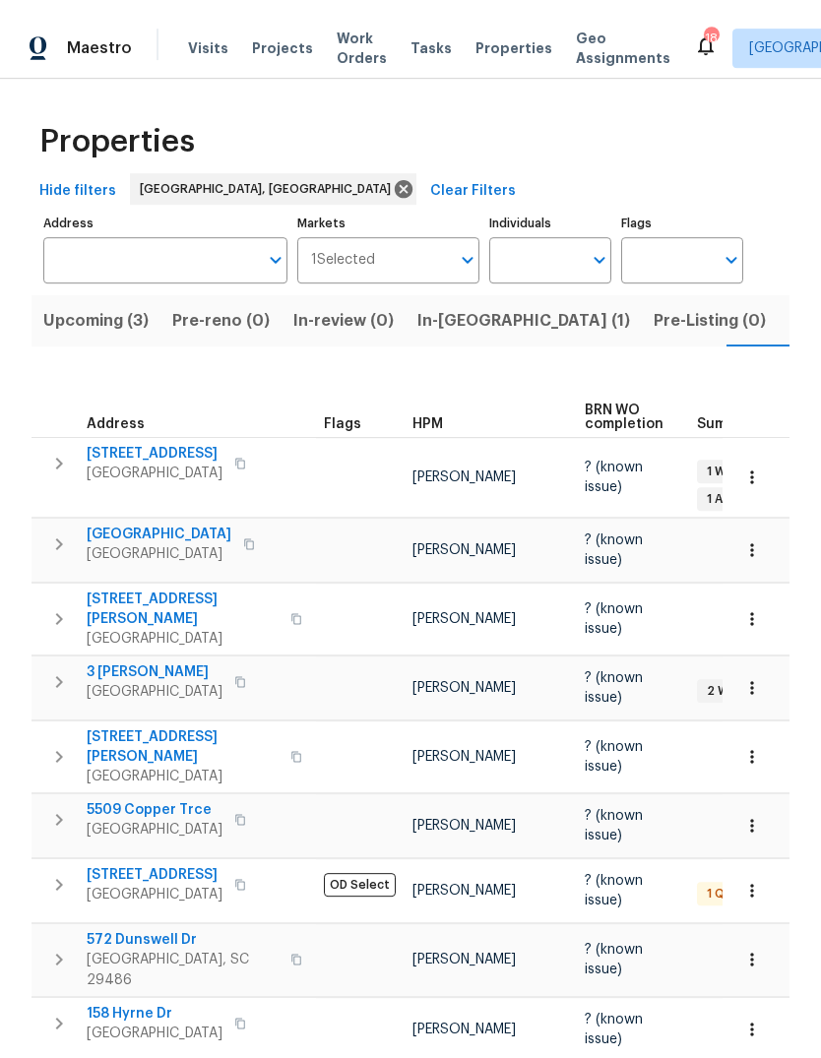
scroll to position [0, 41]
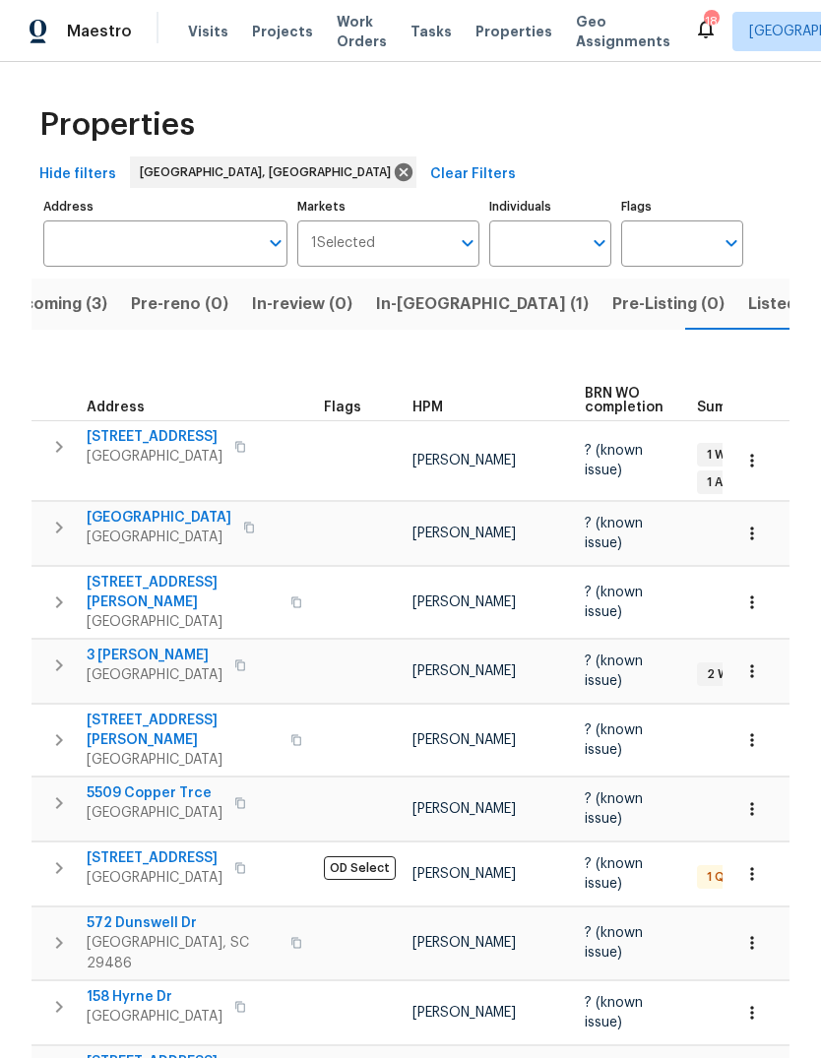
click at [507, 23] on span "Properties" at bounding box center [513, 32] width 77 height 20
click at [504, 38] on span "Properties" at bounding box center [513, 32] width 77 height 20
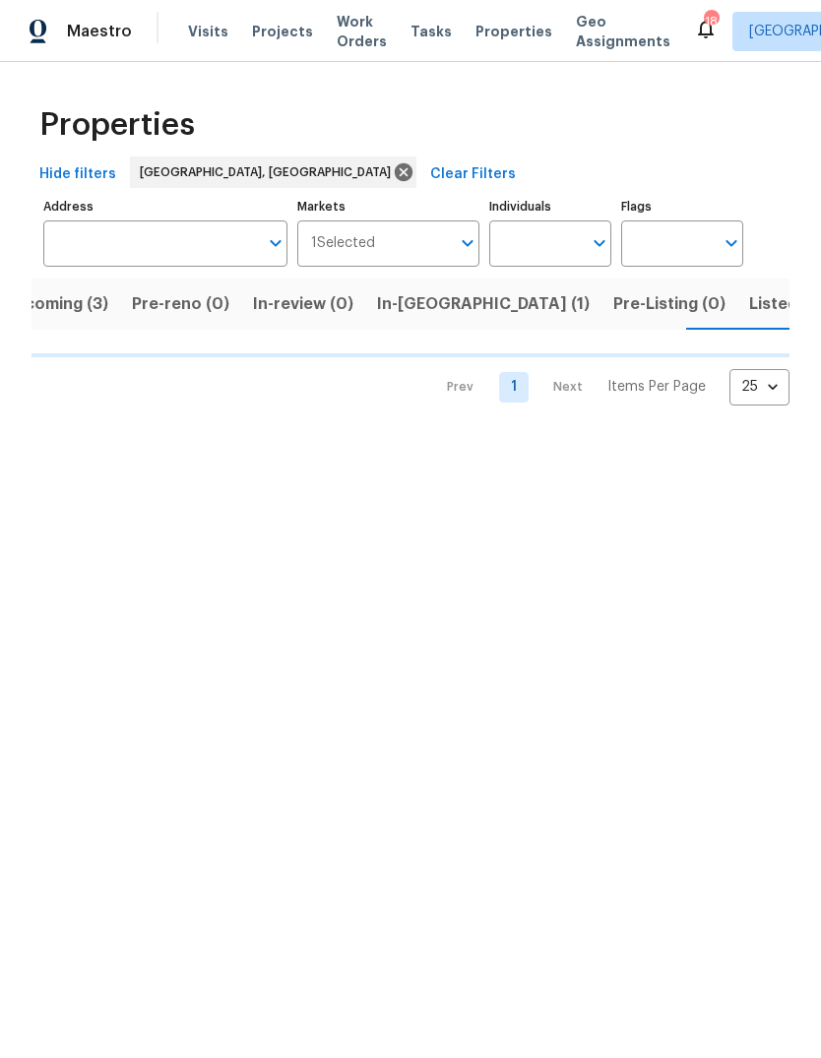
scroll to position [0, 41]
click at [729, 437] on html "Maestro Visits Projects Work Orders Tasks Properties Geo Assignments 18 [GEOGRA…" at bounding box center [410, 218] width 821 height 437
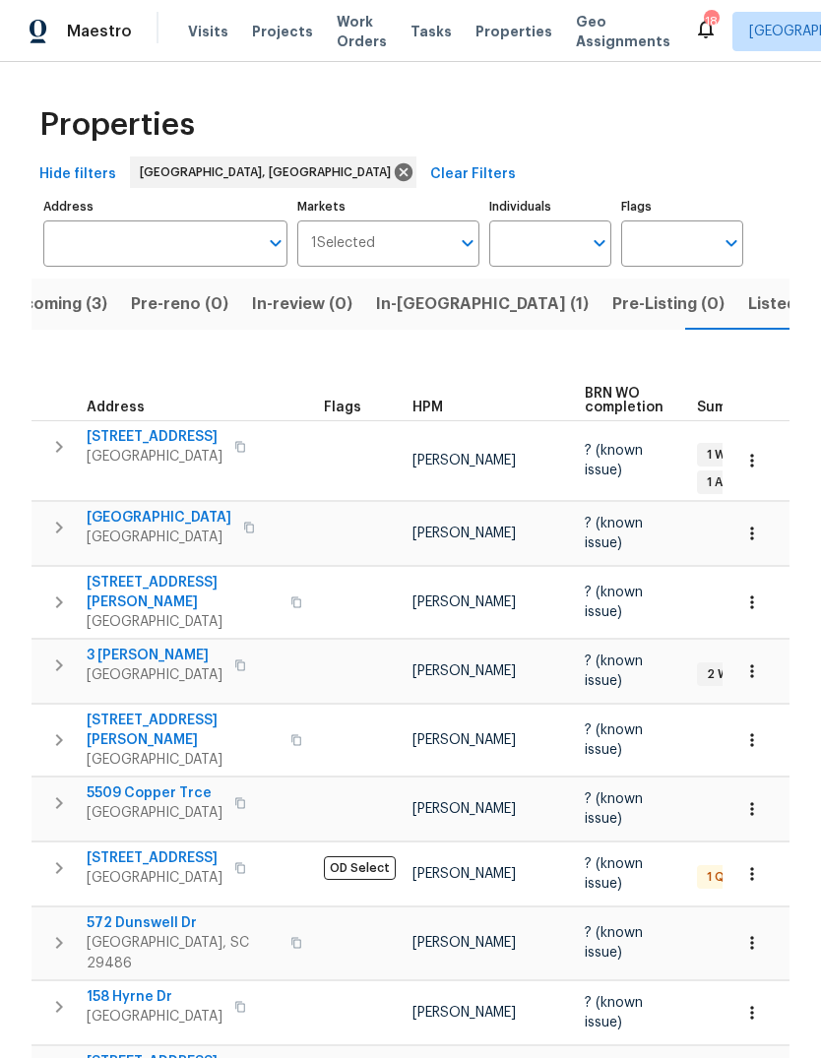
scroll to position [0, 0]
click at [501, 38] on span "Properties" at bounding box center [513, 32] width 77 height 20
